Goal: Information Seeking & Learning: Learn about a topic

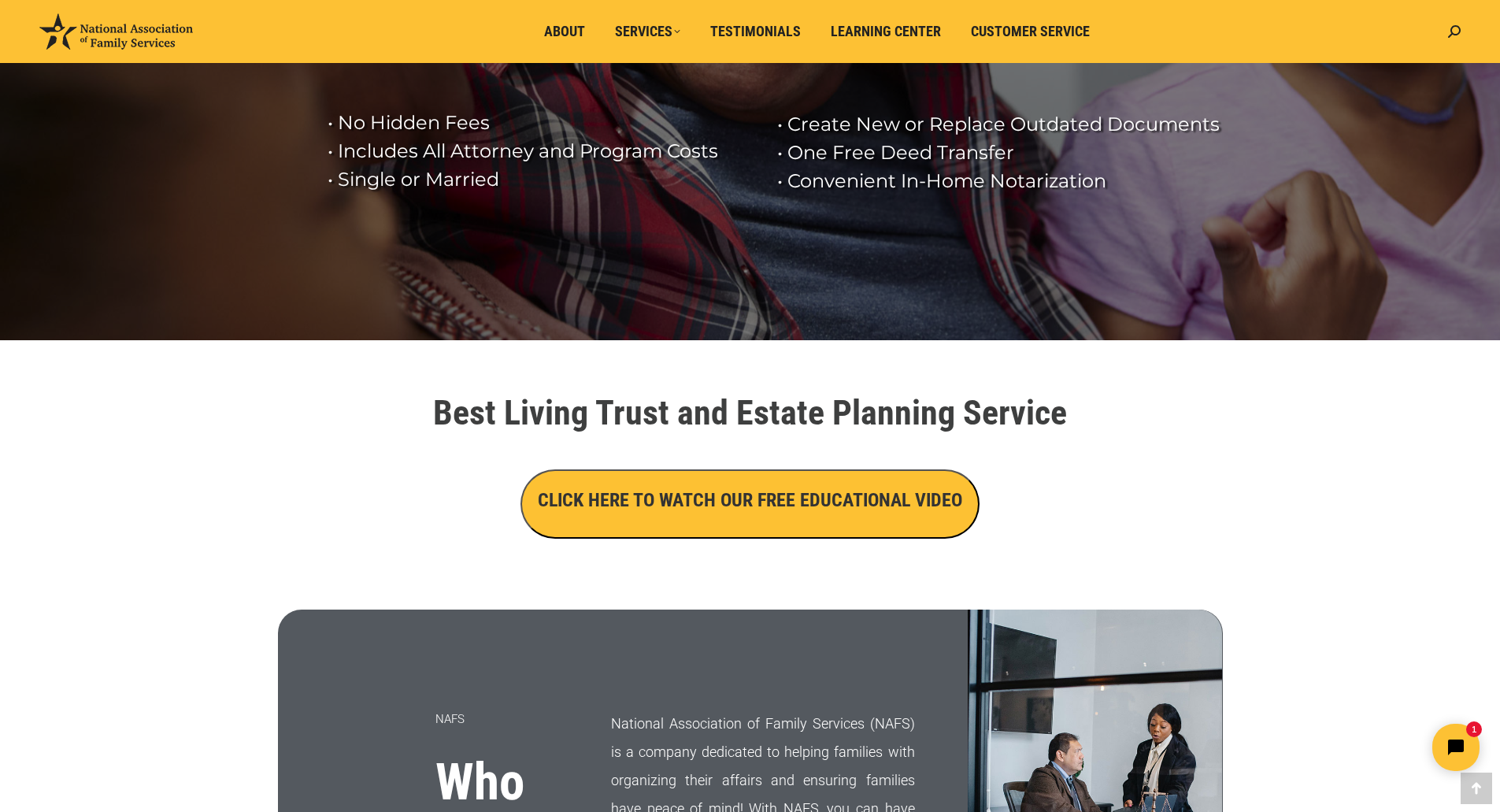
scroll to position [236, 0]
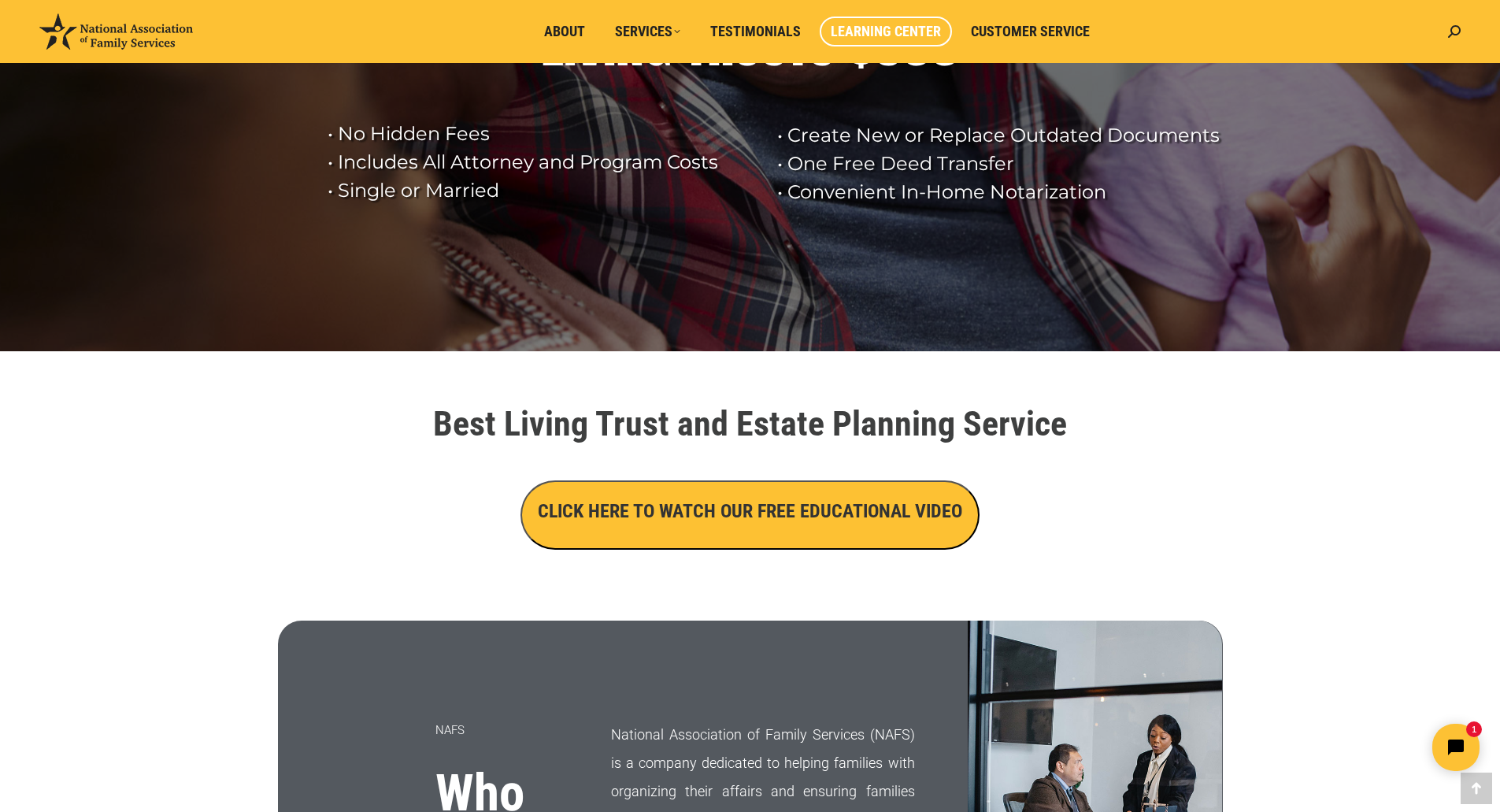
click at [923, 28] on span "Learning Center" at bounding box center [886, 31] width 110 height 17
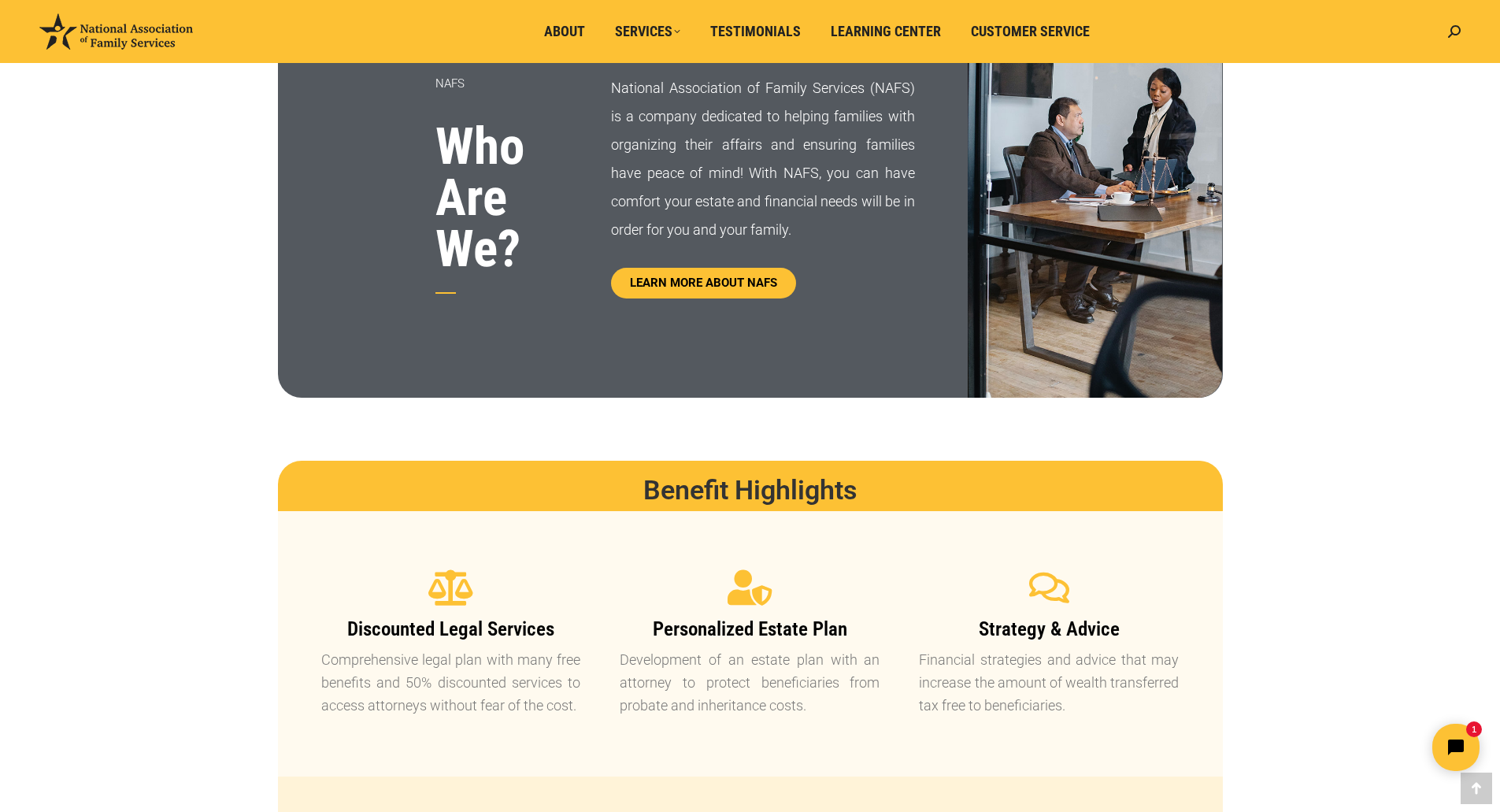
scroll to position [884, 0]
click at [714, 278] on span "LEARN MORE ABOUT NAFS" at bounding box center [704, 282] width 162 height 13
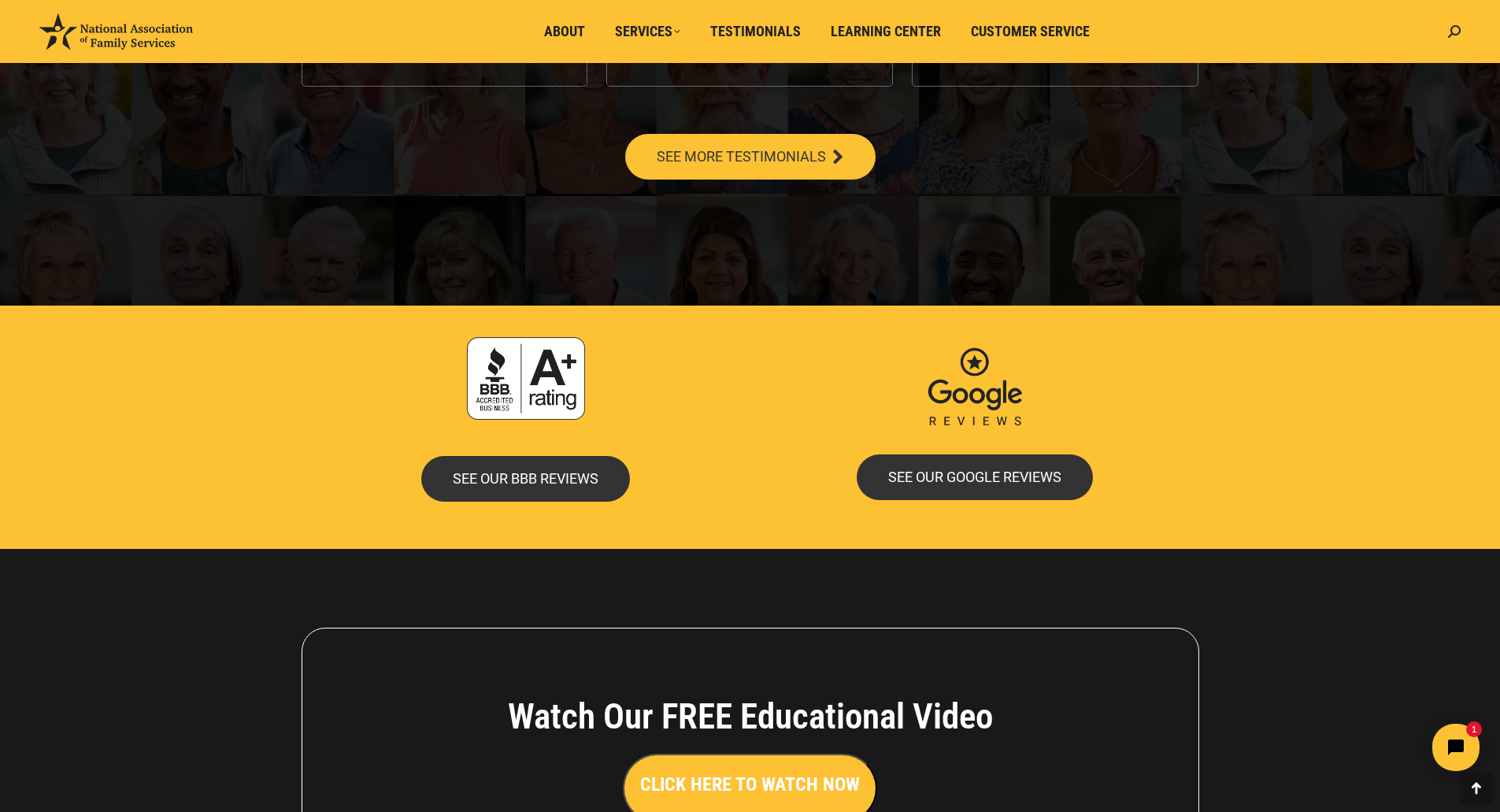
scroll to position [3323, 0]
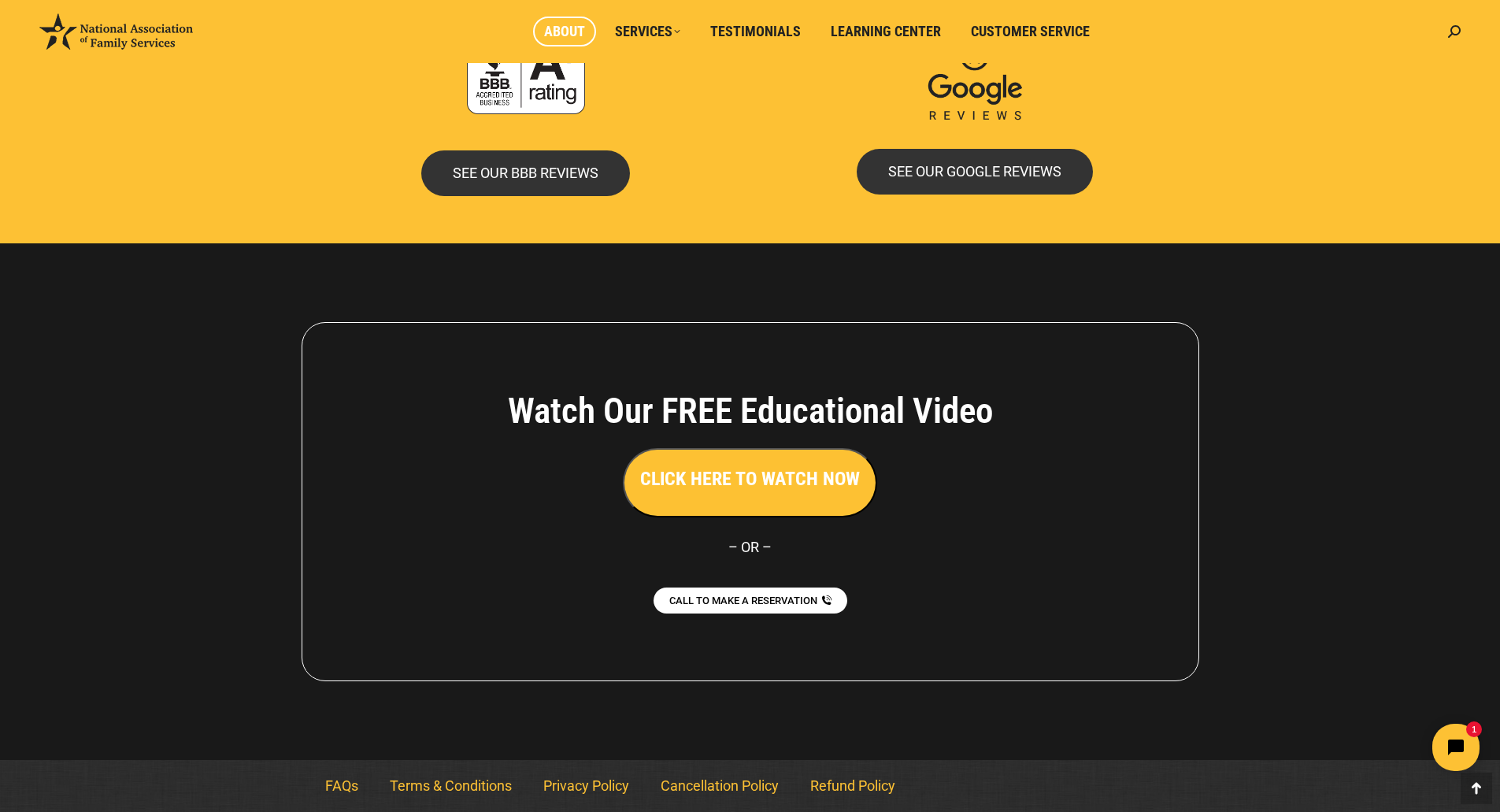
click at [584, 29] on span "About" at bounding box center [565, 31] width 41 height 17
